Goal: Use online tool/utility: Utilize a website feature to perform a specific function

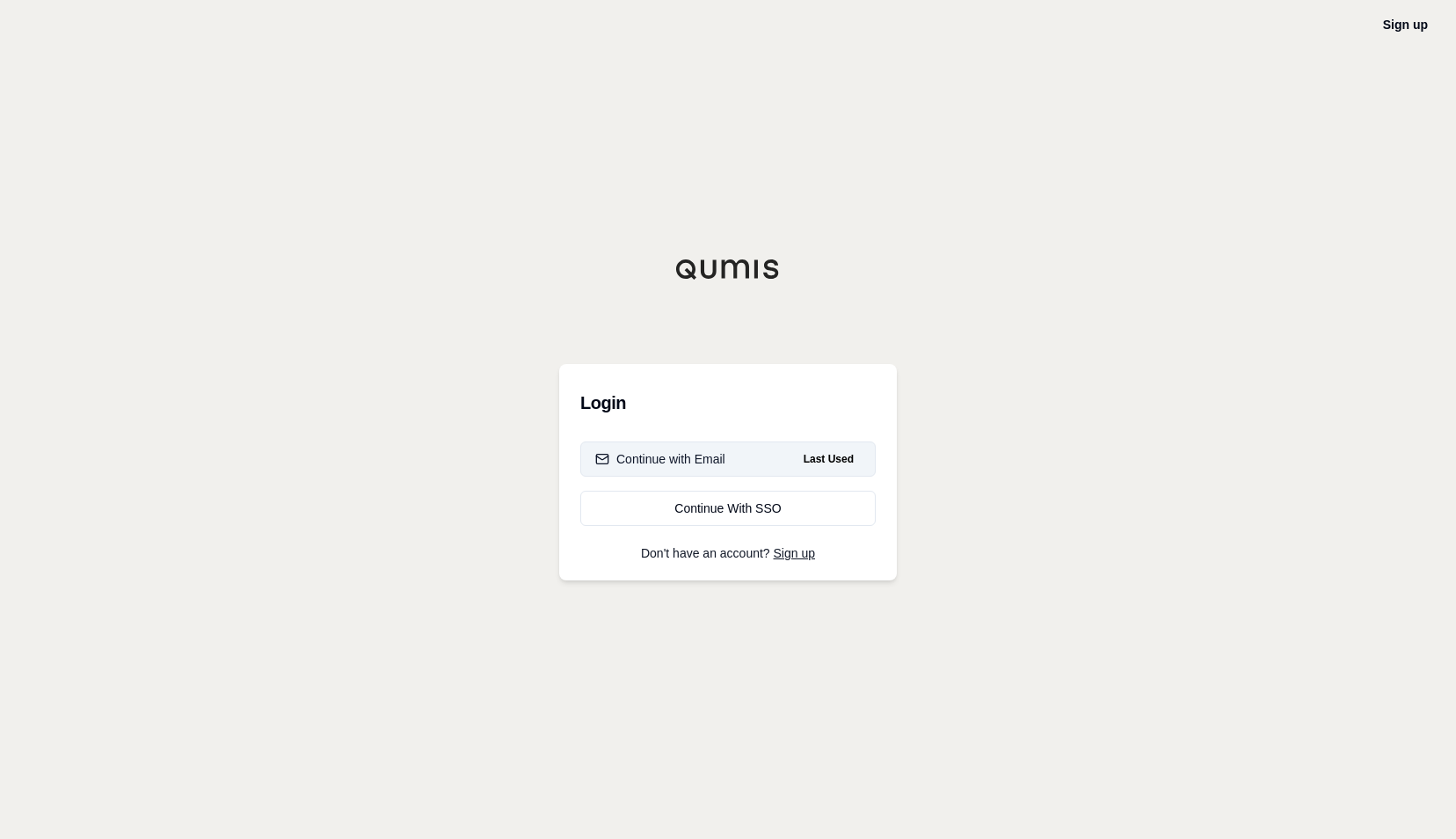
click at [768, 462] on button "Continue with Email Last Used" at bounding box center [728, 459] width 295 height 35
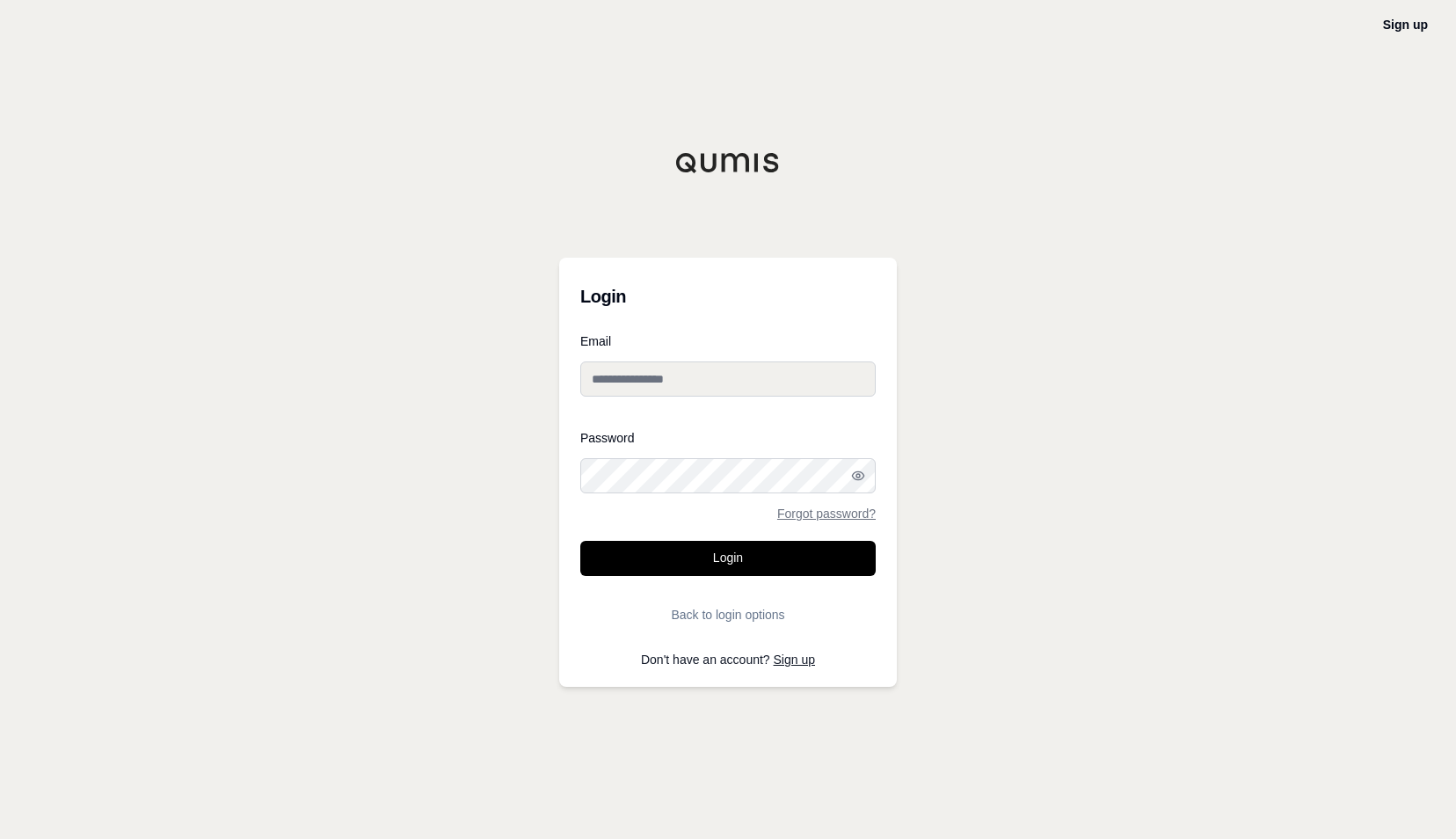
click at [673, 386] on input "Email" at bounding box center [728, 378] width 295 height 35
type input "**********"
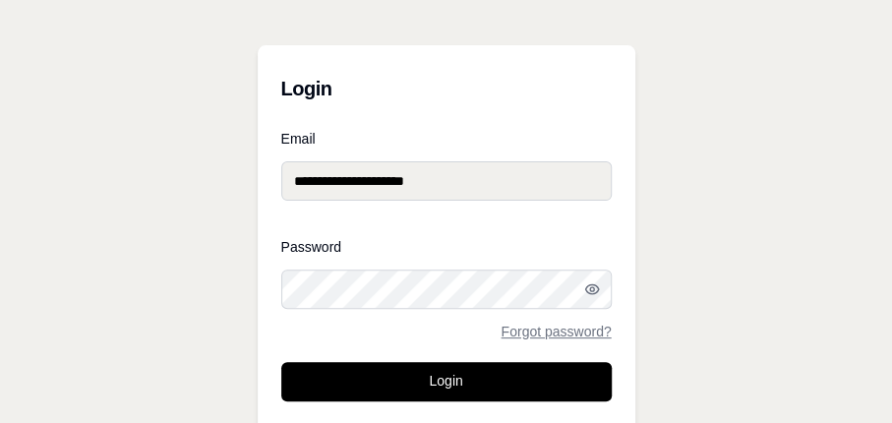
scroll to position [98, 0]
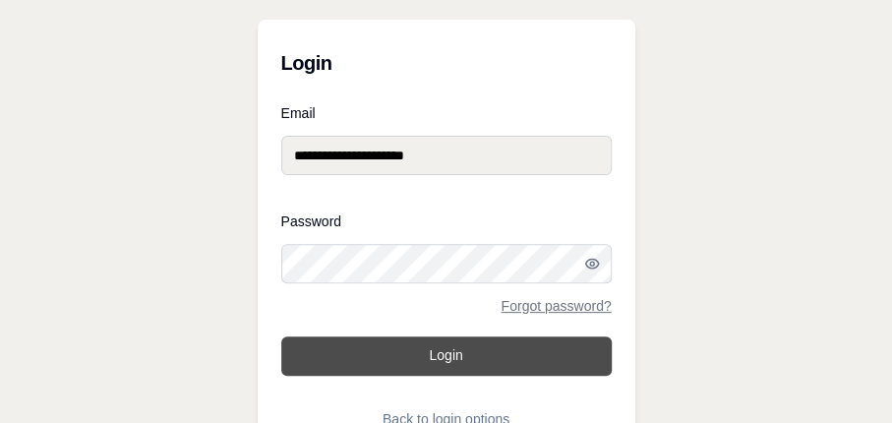
click at [486, 368] on button "Login" at bounding box center [446, 355] width 330 height 39
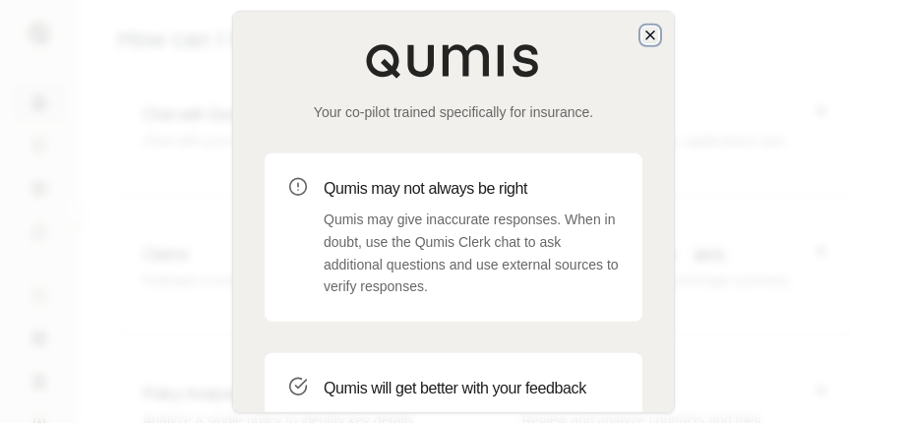
drag, startPoint x: 648, startPoint y: 32, endPoint x: 641, endPoint y: 42, distance: 12.0
click at [648, 32] on icon "button" at bounding box center [650, 35] width 8 height 8
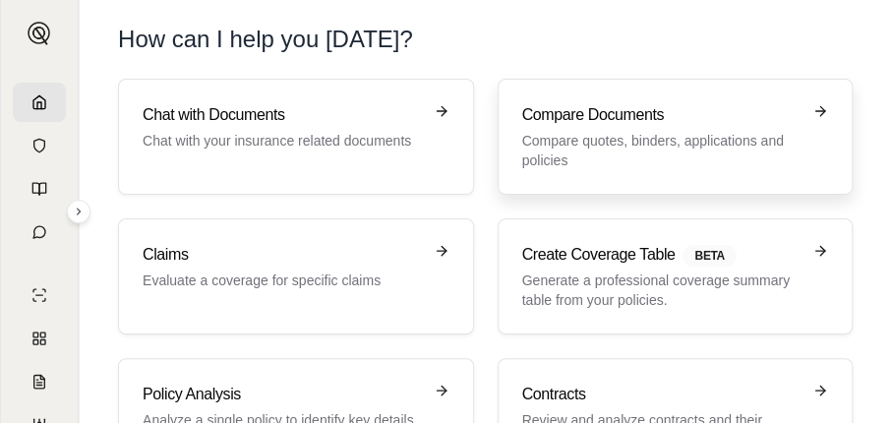
click at [608, 132] on p "Compare quotes, binders, applications and policies" at bounding box center [661, 150] width 279 height 39
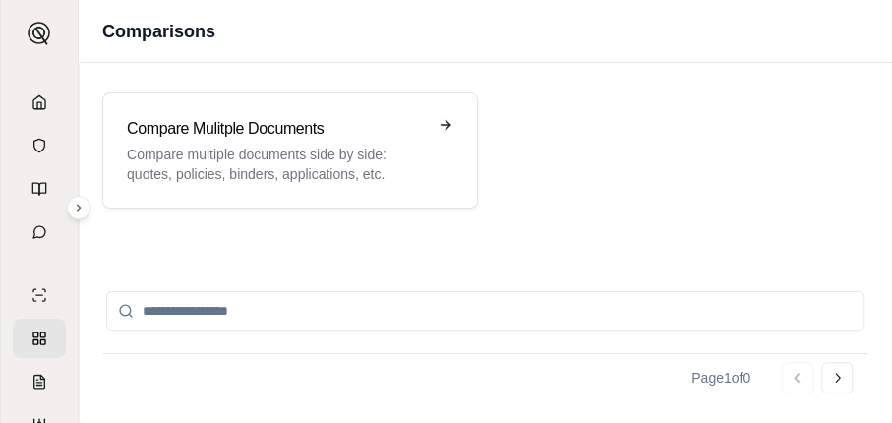
scroll to position [12, 0]
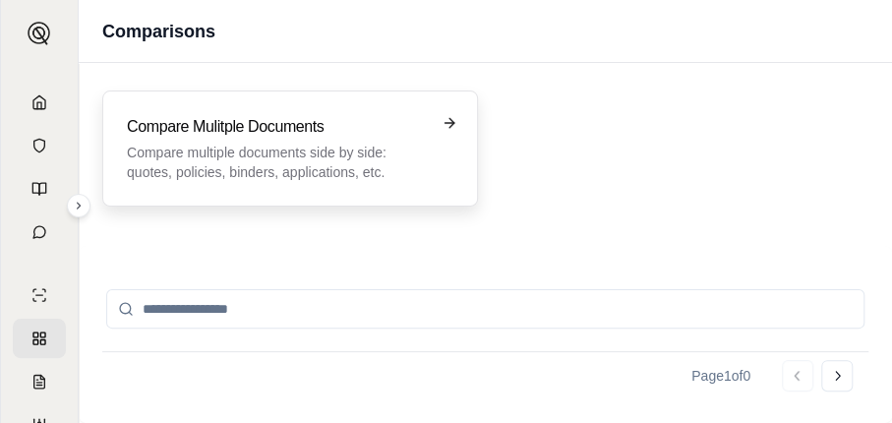
click at [258, 150] on p "Compare multiple documents side by side: quotes, policies, binders, application…" at bounding box center [276, 162] width 299 height 39
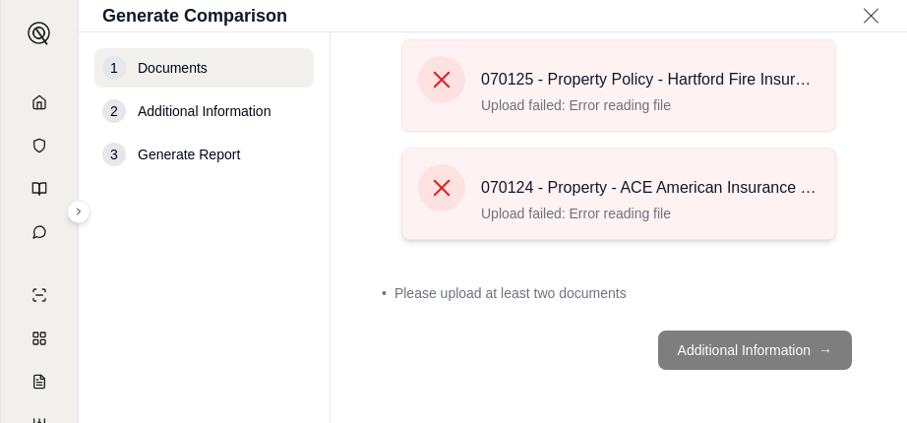
scroll to position [284, 0]
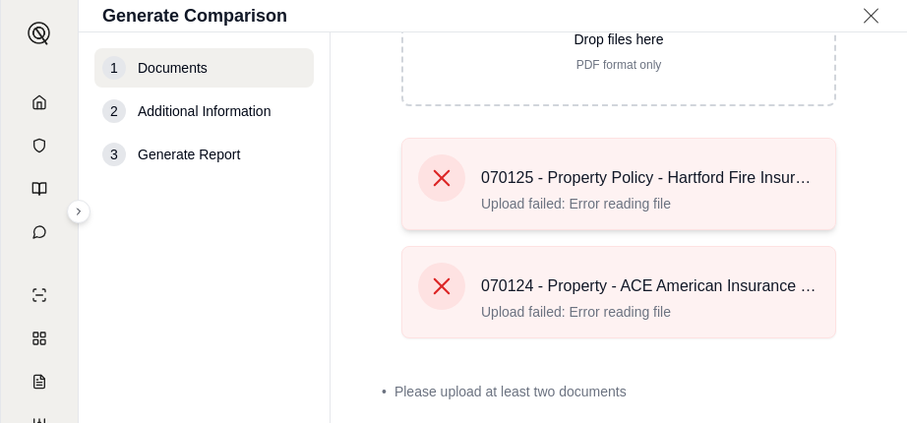
click at [628, 201] on span "Upload failed: Error reading file" at bounding box center [650, 204] width 338 height 20
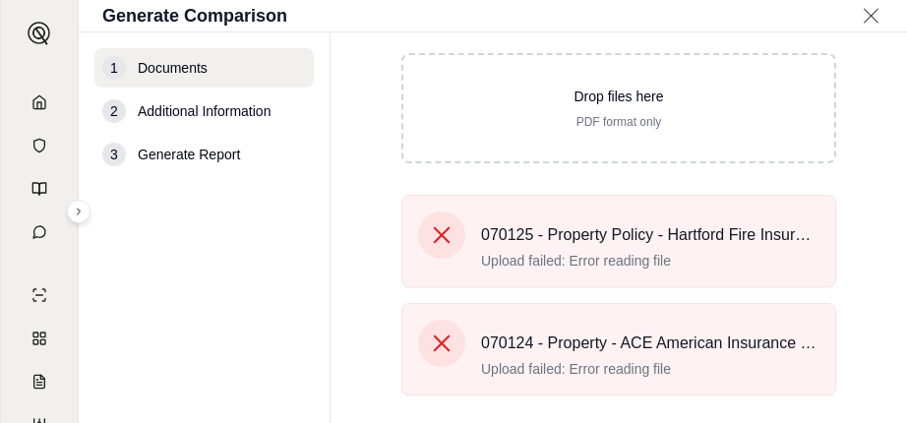
scroll to position [186, 0]
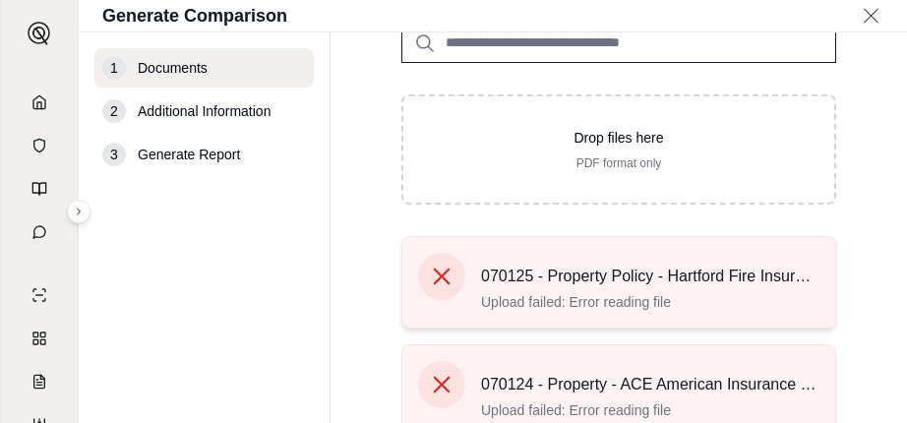
click at [432, 270] on icon at bounding box center [442, 277] width 28 height 28
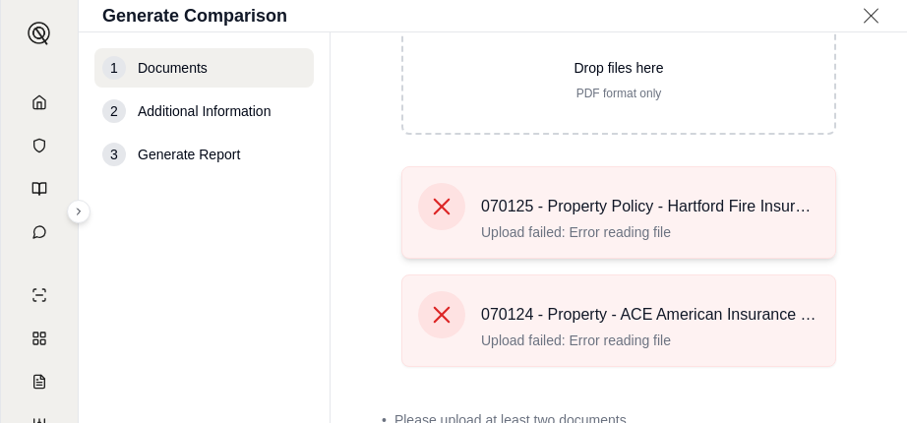
scroll to position [284, 0]
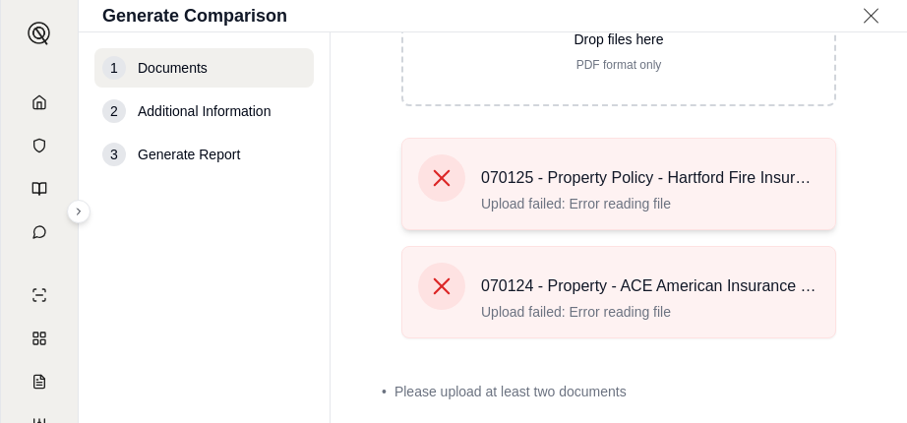
click at [437, 192] on div at bounding box center [441, 177] width 47 height 47
click at [440, 288] on icon at bounding box center [442, 286] width 28 height 28
click at [441, 165] on icon at bounding box center [442, 178] width 28 height 28
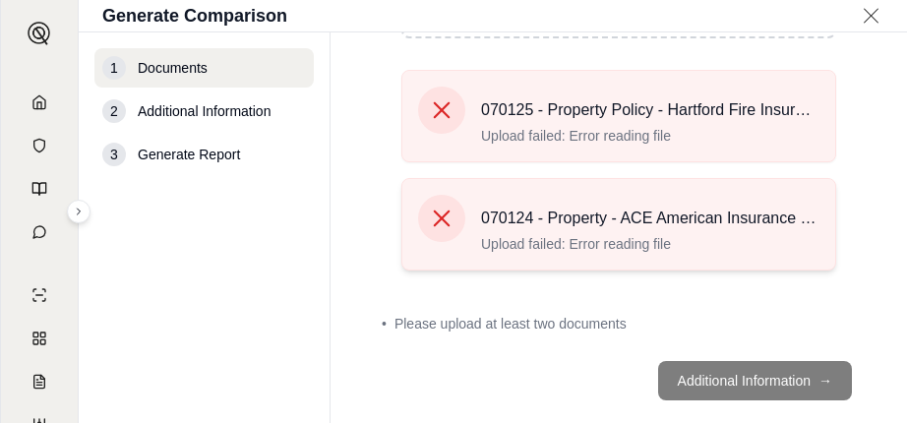
scroll to position [382, 0]
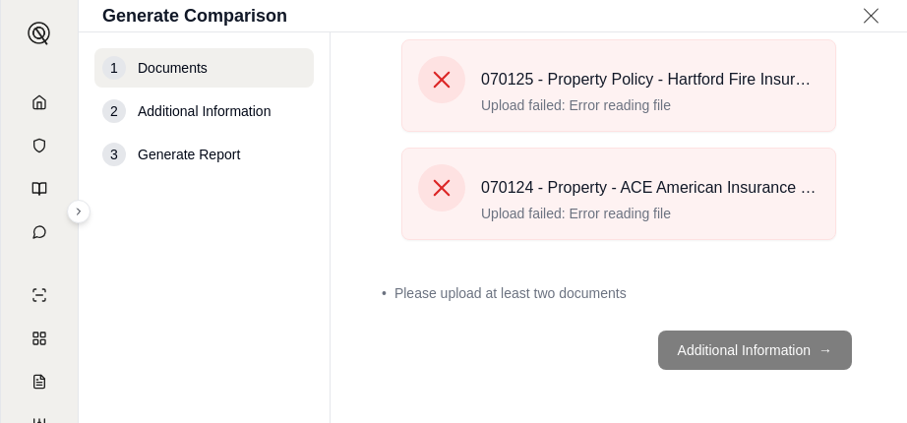
click at [875, 6] on icon at bounding box center [870, 16] width 25 height 20
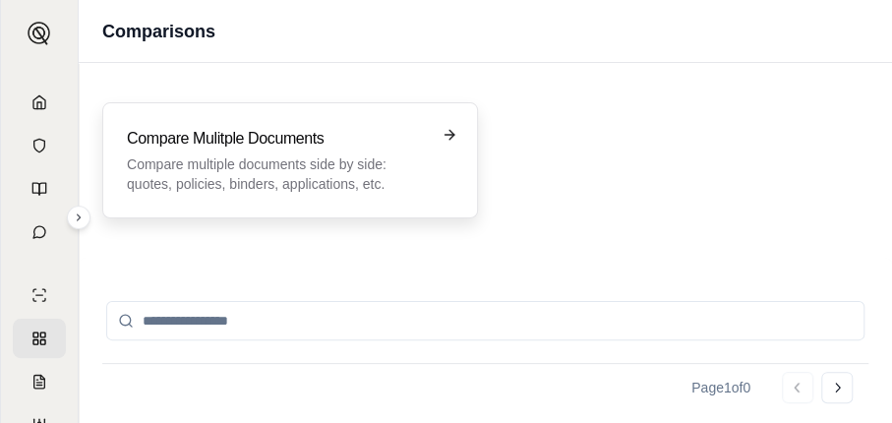
click at [231, 137] on h3 "Compare Mulitple Documents" at bounding box center [276, 139] width 299 height 24
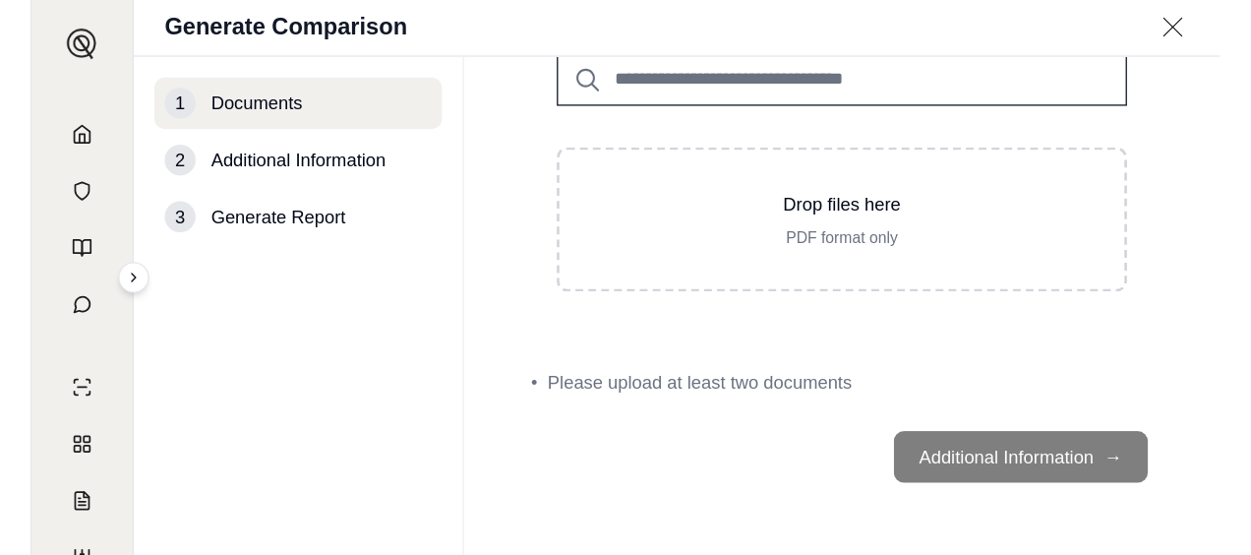
scroll to position [60, 0]
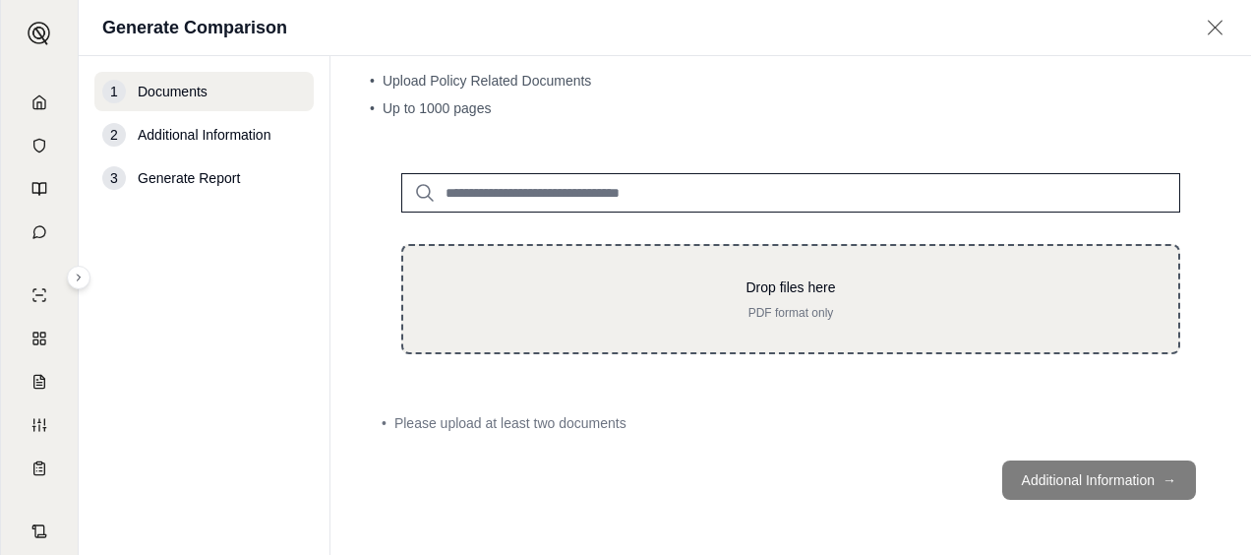
click at [744, 315] on p "PDF format only" at bounding box center [791, 313] width 712 height 16
click at [771, 278] on p "Drop files here" at bounding box center [791, 287] width 712 height 20
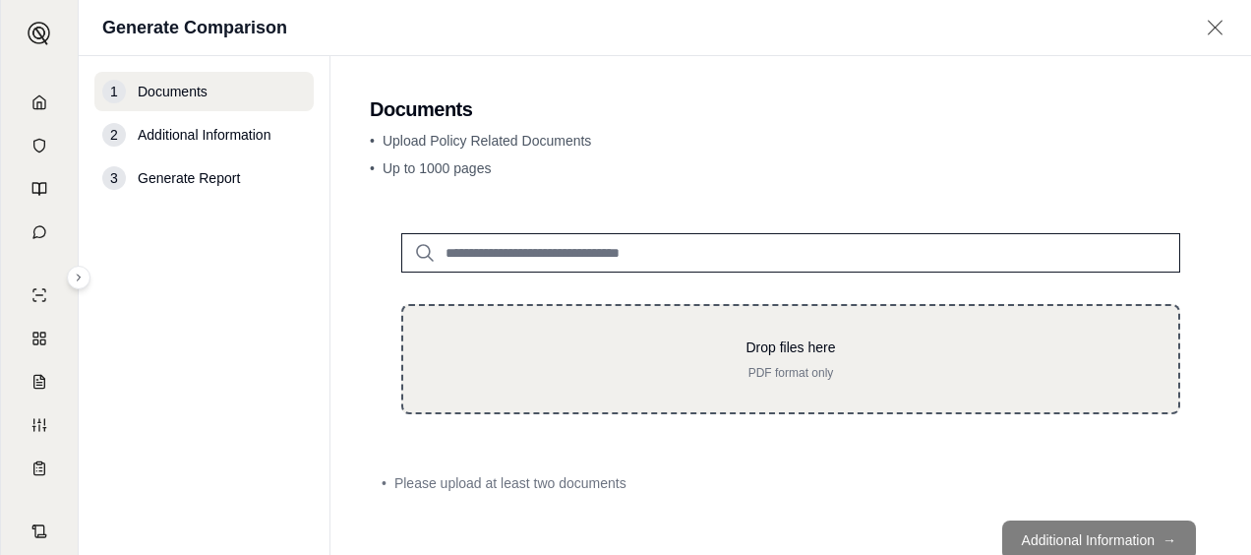
click at [792, 363] on div "Drop files here PDF format only" at bounding box center [791, 358] width 712 height 43
